Goal: Information Seeking & Learning: Learn about a topic

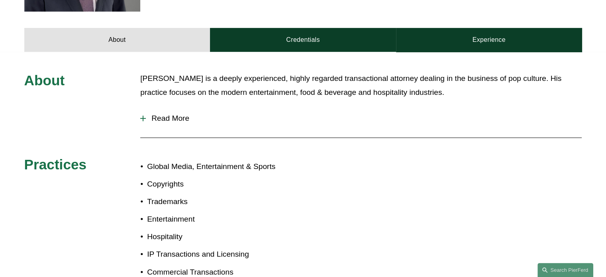
scroll to position [404, 0]
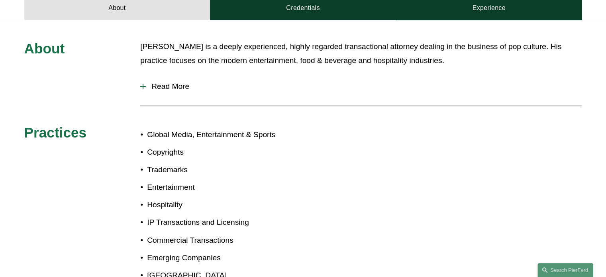
click at [181, 76] on button "Read More" at bounding box center [361, 86] width 442 height 21
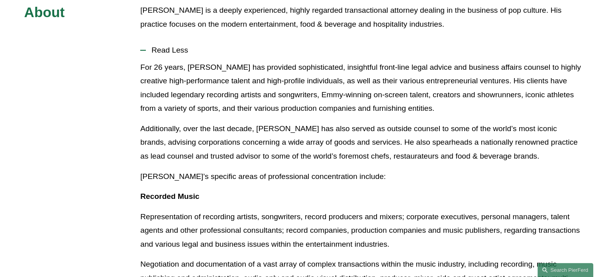
scroll to position [439, 0]
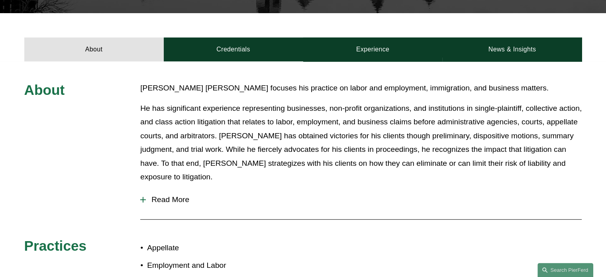
scroll to position [293, 0]
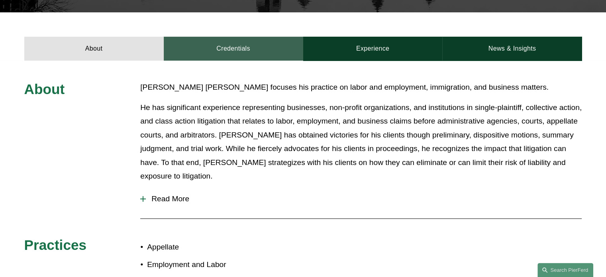
click at [219, 37] on link "Credentials" at bounding box center [234, 49] width 140 height 24
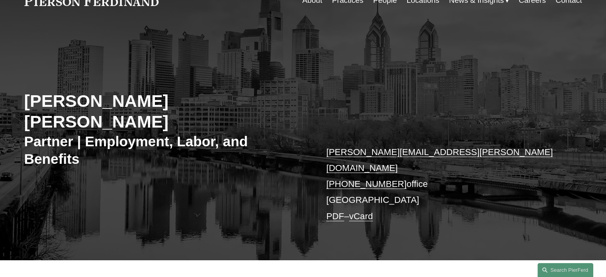
scroll to position [0, 0]
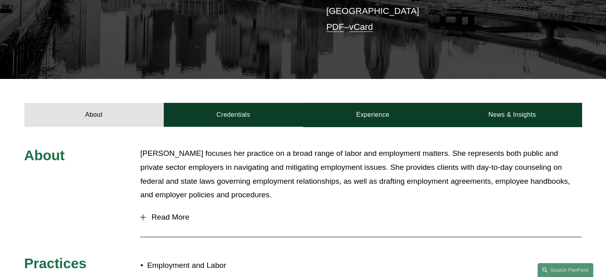
scroll to position [202, 0]
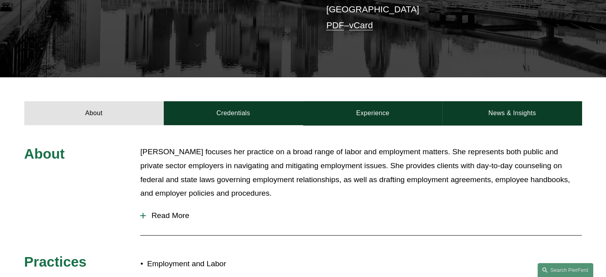
click at [219, 127] on div "About [PERSON_NAME] focuses her practice on a broad range of labor and employme…" at bounding box center [303, 223] width 606 height 196
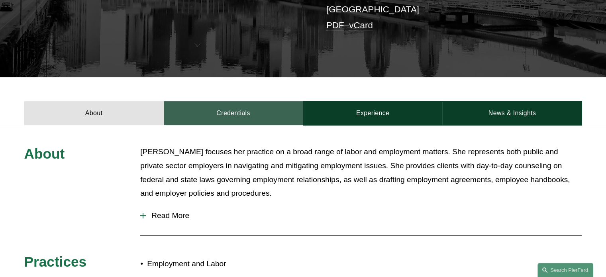
click at [226, 111] on link "Credentials" at bounding box center [234, 113] width 140 height 24
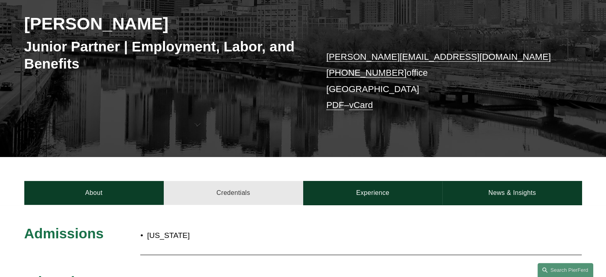
scroll to position [121, 0]
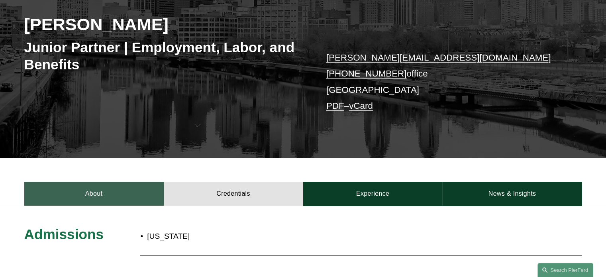
click at [113, 191] on link "About" at bounding box center [94, 194] width 140 height 24
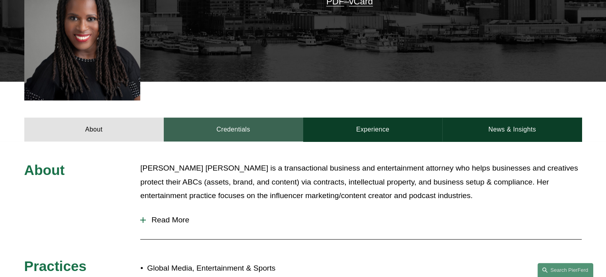
scroll to position [258, 0]
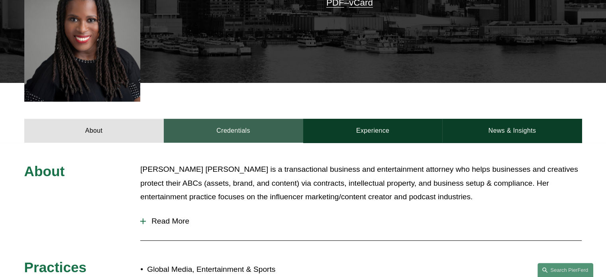
click at [217, 119] on link "Credentials" at bounding box center [234, 131] width 140 height 24
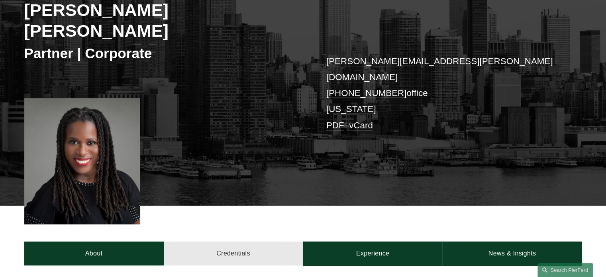
scroll to position [132, 0]
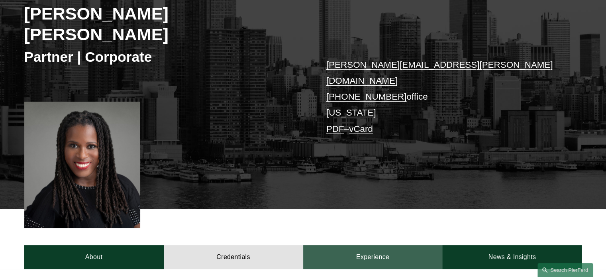
click at [354, 245] on link "Experience" at bounding box center [373, 257] width 140 height 24
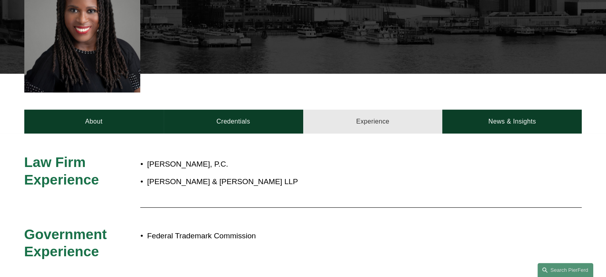
scroll to position [268, 0]
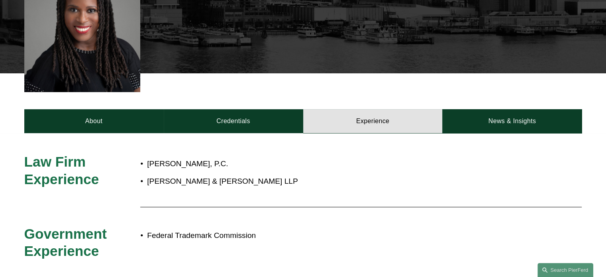
click at [467, 133] on div "Law Firm Experience Jean-Louis Law, P.C. Kirkland & Ellis LLP Government Experi…" at bounding box center [303, 207] width 606 height 148
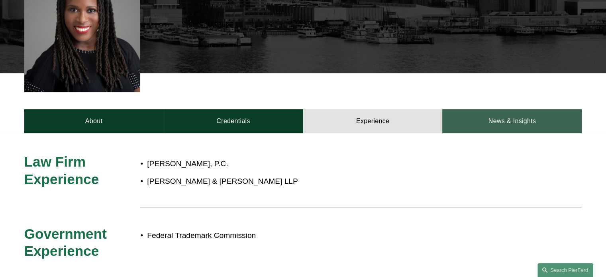
click at [466, 109] on link "News & Insights" at bounding box center [513, 121] width 140 height 24
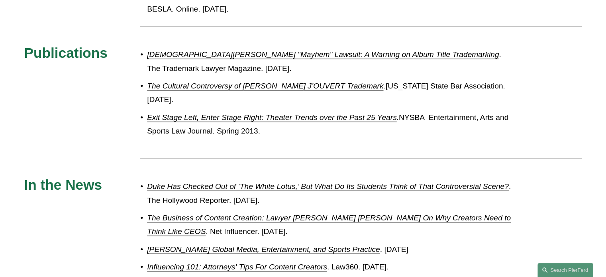
scroll to position [715, 0]
